Goal: Find contact information: Find contact information

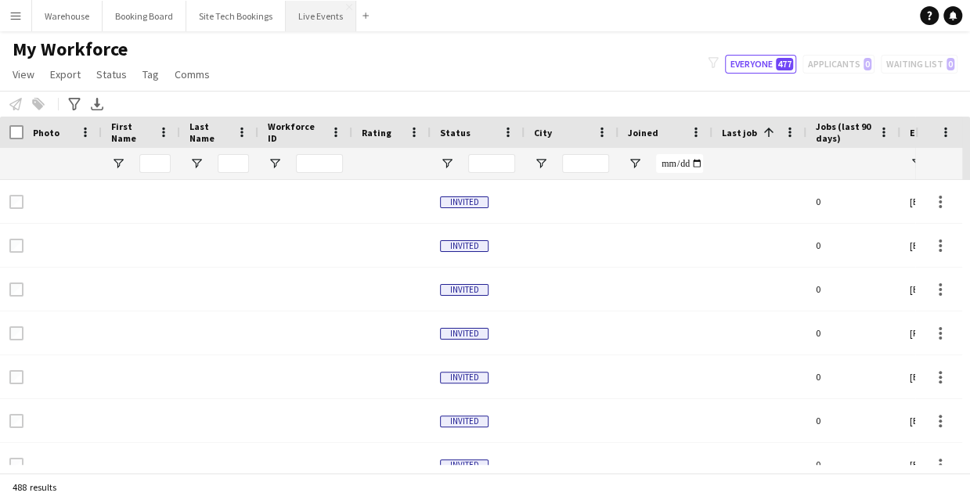
click at [327, 19] on button "Live Events Close" at bounding box center [321, 16] width 70 height 31
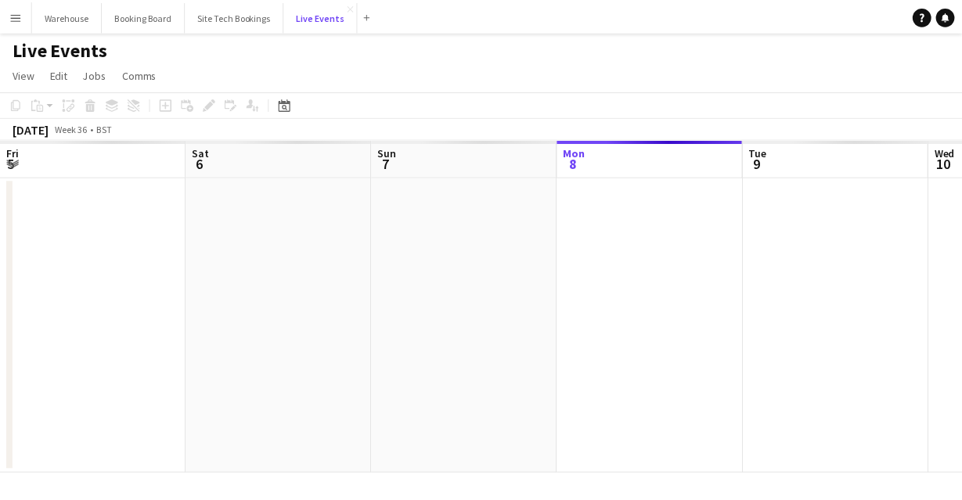
scroll to position [0, 374]
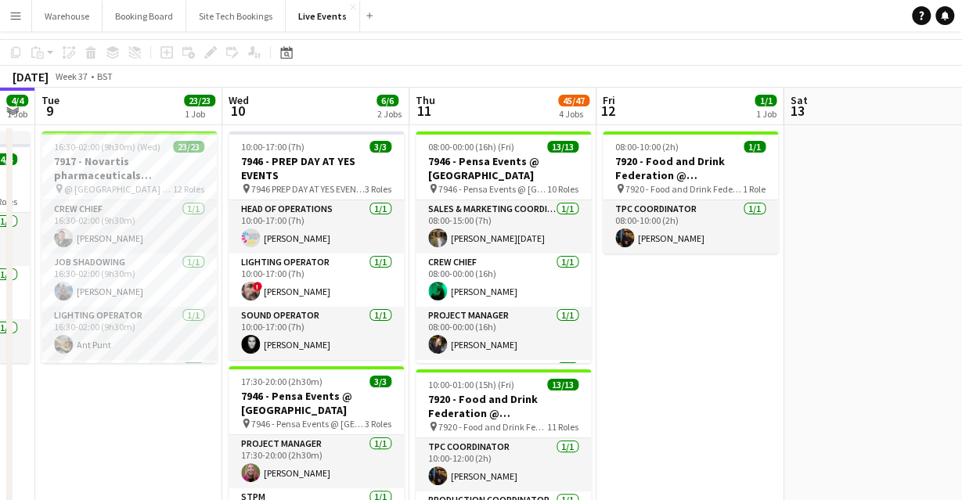
scroll to position [0, 0]
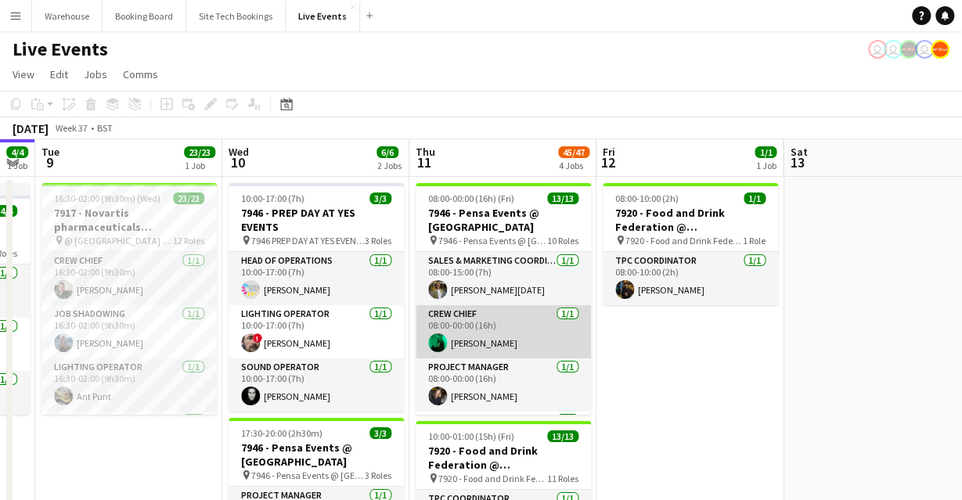
drag, startPoint x: 441, startPoint y: 340, endPoint x: 481, endPoint y: 347, distance: 40.5
click at [441, 340] on app-user-avatar at bounding box center [437, 342] width 19 height 19
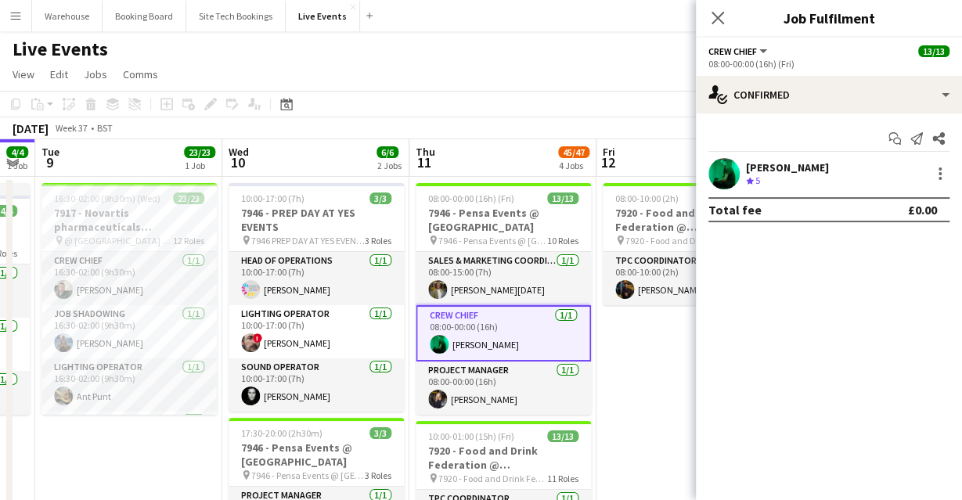
click at [730, 169] on app-user-avatar at bounding box center [723, 173] width 31 height 31
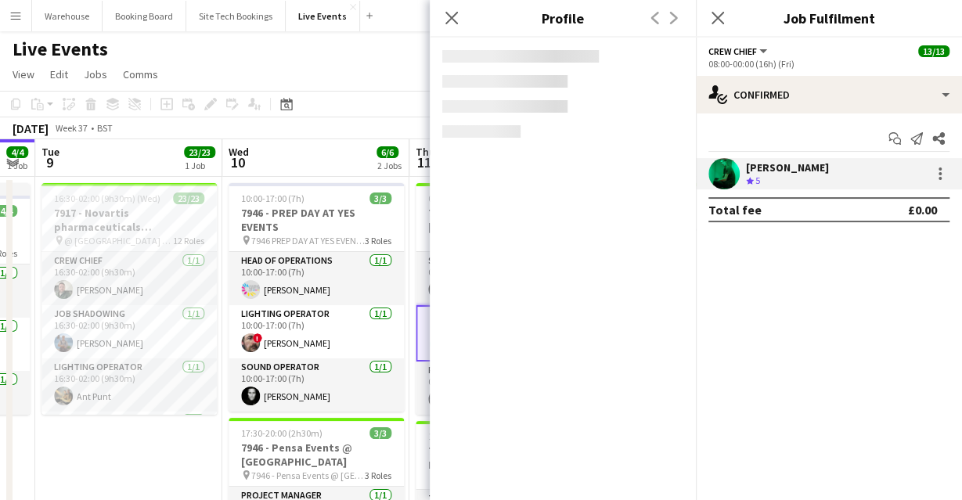
click at [722, 164] on app-user-avatar at bounding box center [723, 173] width 31 height 31
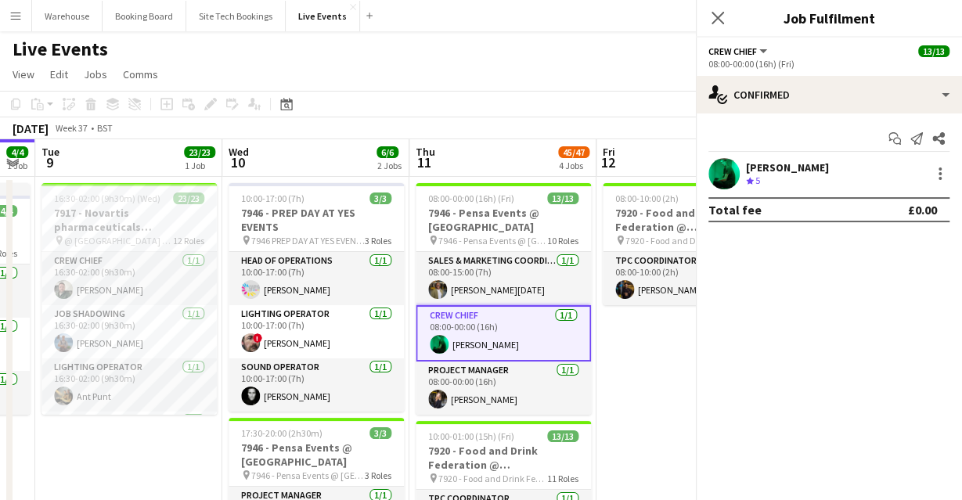
click at [722, 172] on app-user-avatar at bounding box center [723, 173] width 31 height 31
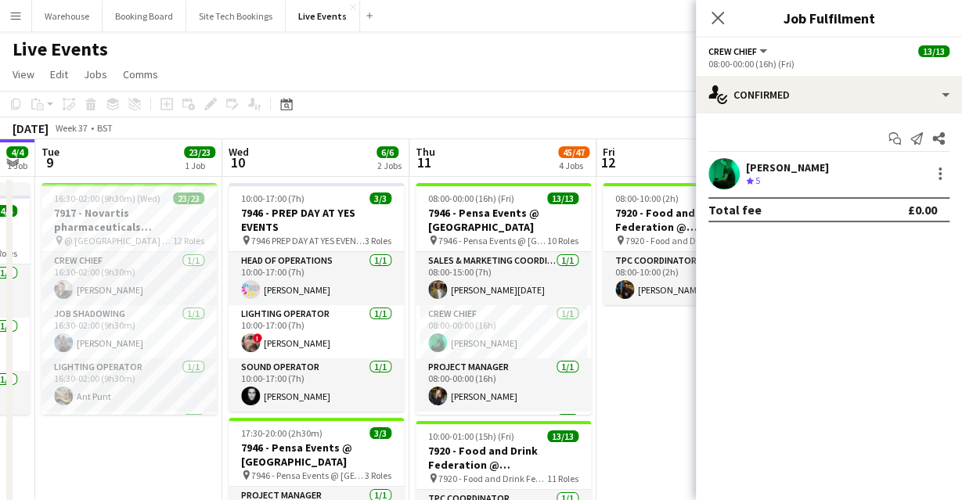
click at [707, 180] on div "[PERSON_NAME] Crew rating 5" at bounding box center [829, 173] width 266 height 31
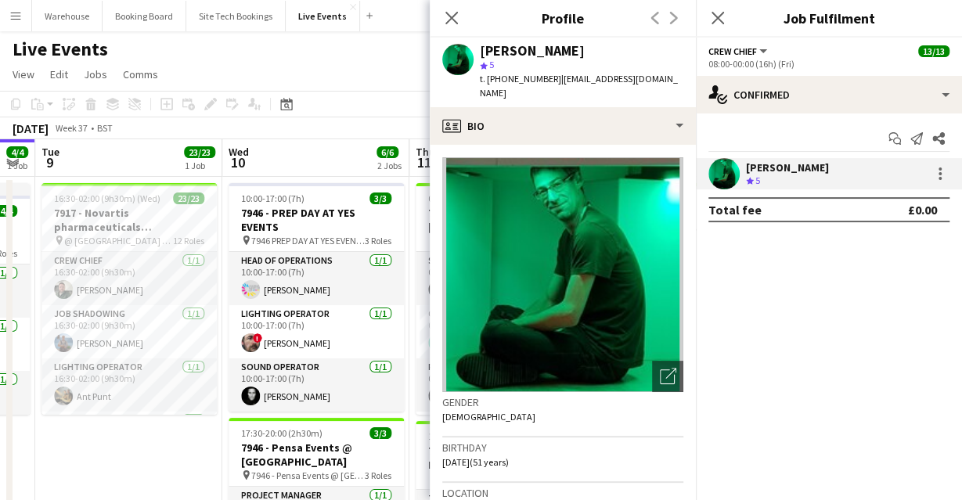
drag, startPoint x: 505, startPoint y: 81, endPoint x: 550, endPoint y: 81, distance: 44.6
click at [550, 81] on div "t. [PHONE_NUMBER] | [EMAIL_ADDRESS][DOMAIN_NAME]" at bounding box center [582, 86] width 204 height 28
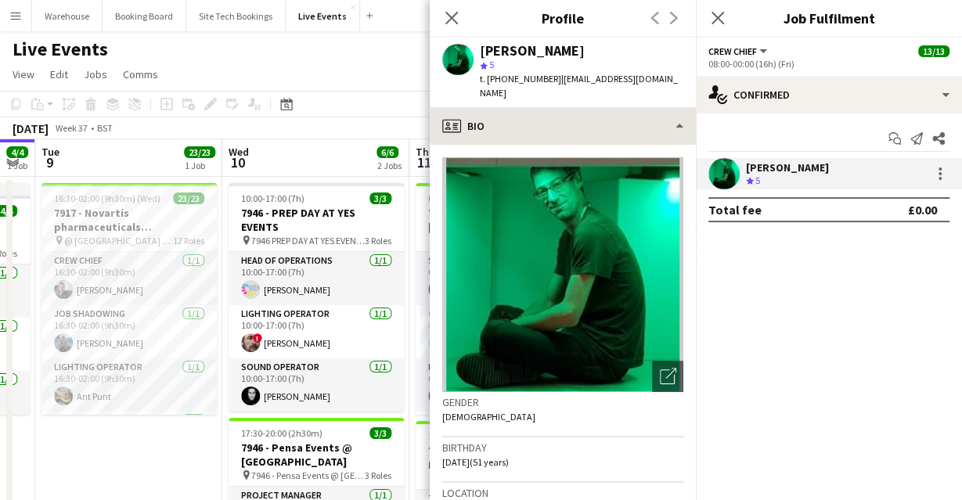
copy span "447966202239"
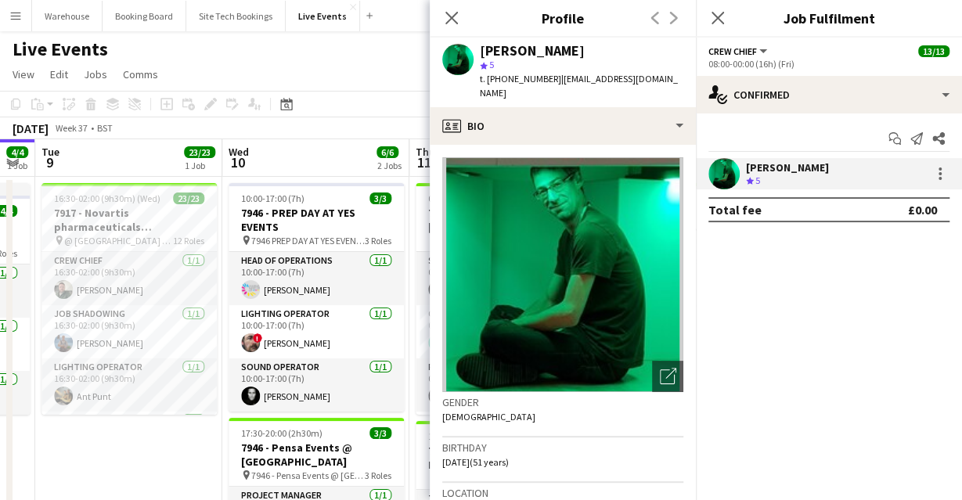
drag, startPoint x: 455, startPoint y: 17, endPoint x: 532, endPoint y: 27, distance: 78.1
click at [455, 17] on icon "Close pop-in" at bounding box center [451, 18] width 13 height 13
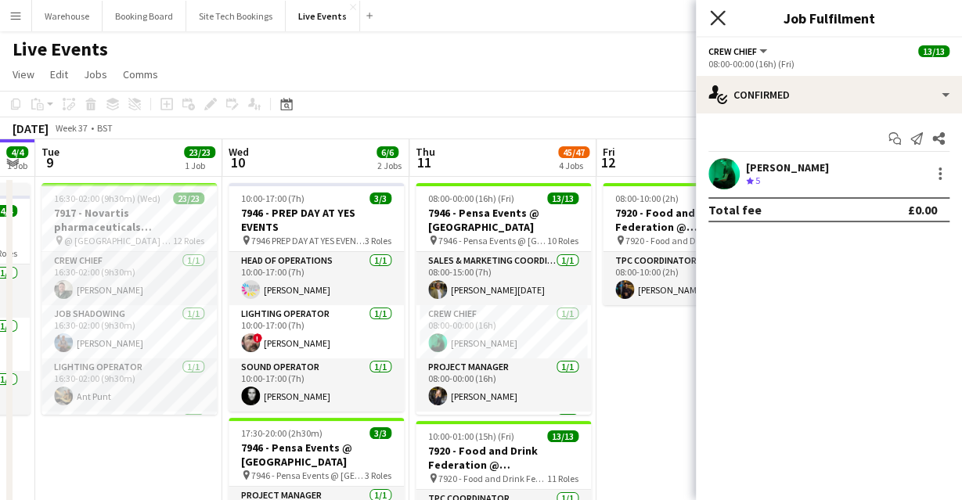
click at [720, 14] on icon at bounding box center [717, 17] width 15 height 15
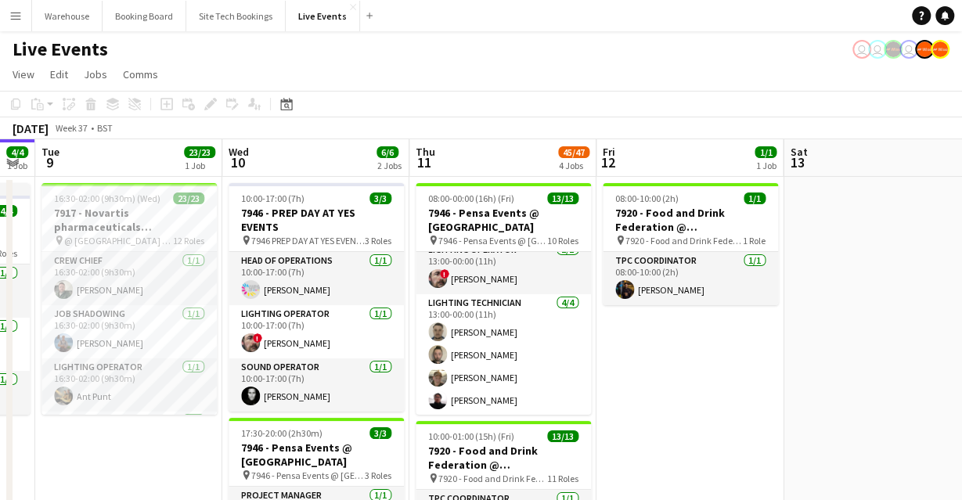
scroll to position [176, 0]
